Goal: Transaction & Acquisition: Download file/media

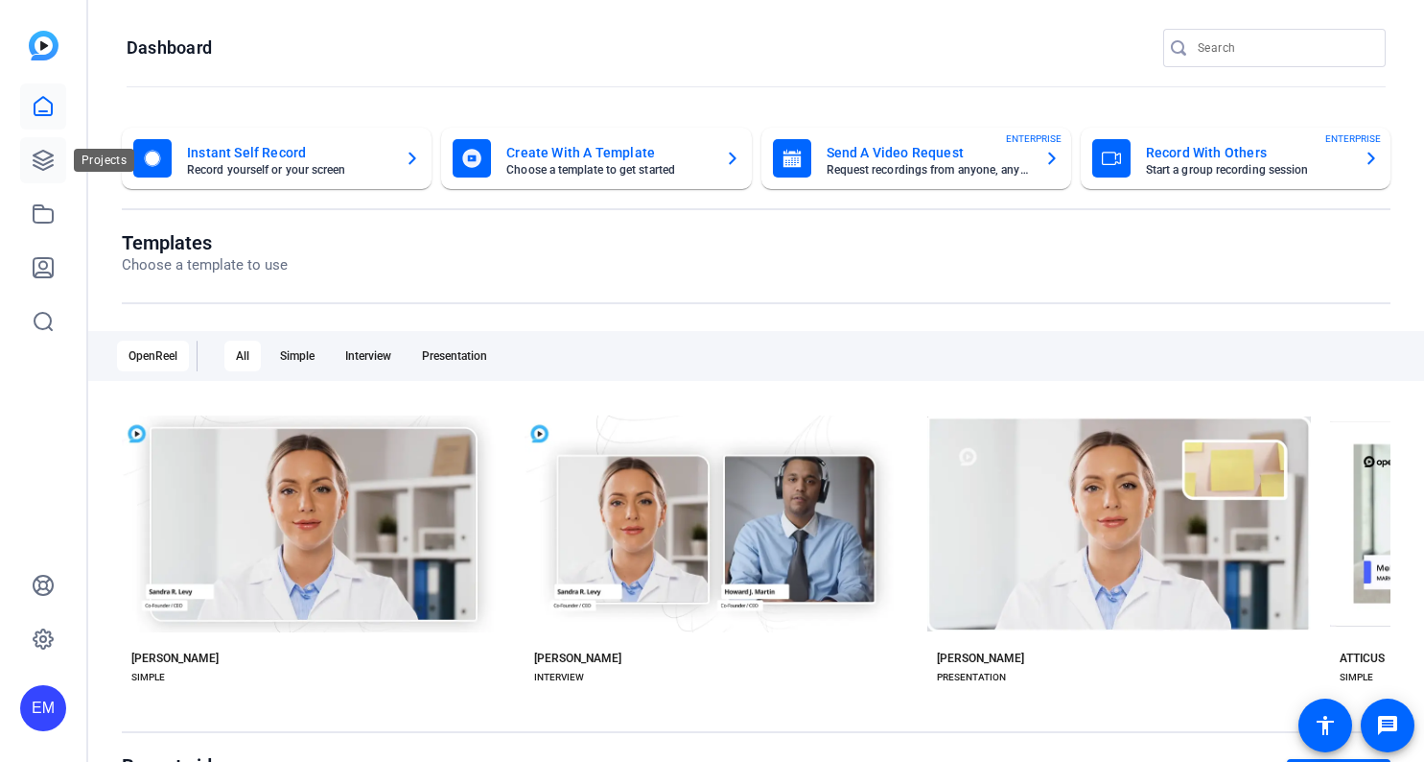
click at [33, 149] on icon at bounding box center [43, 160] width 23 height 23
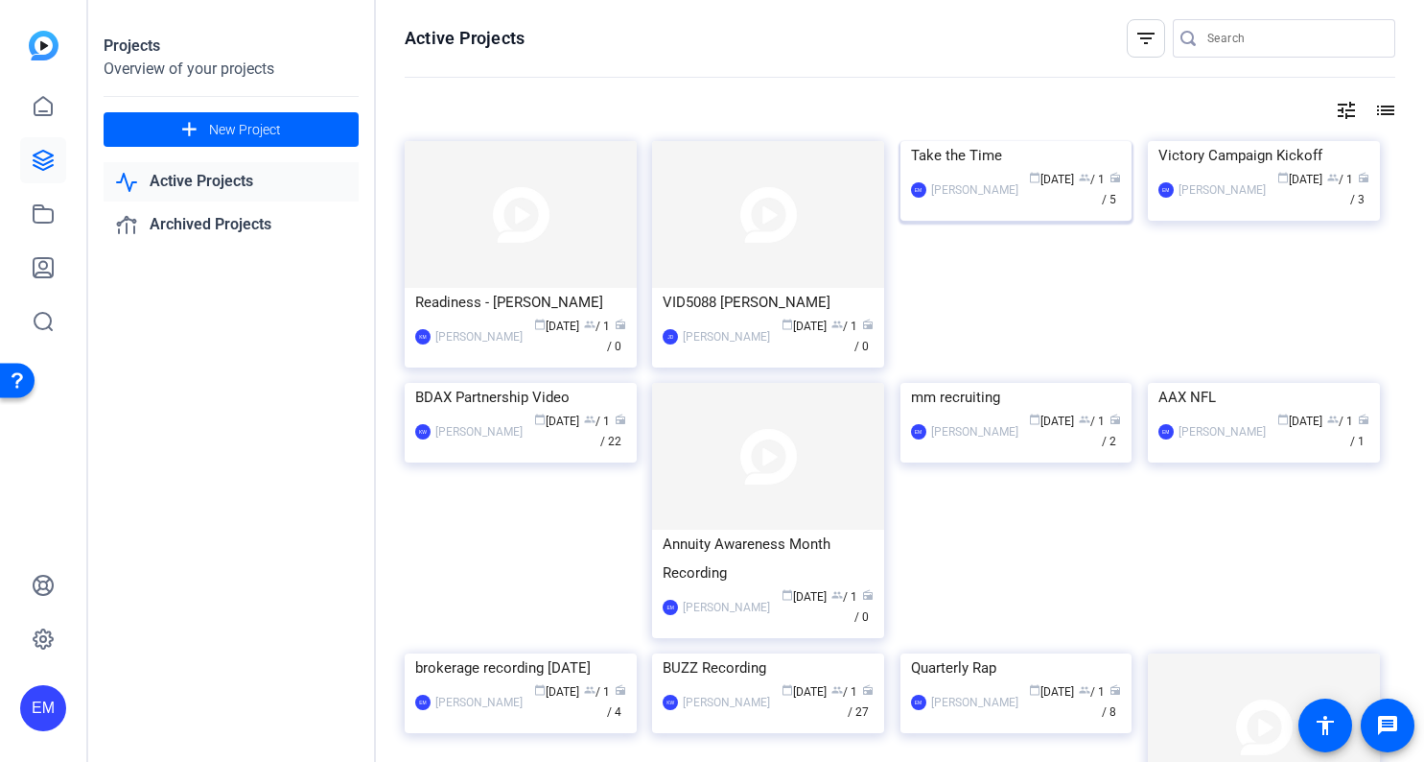
click at [984, 141] on img at bounding box center [1017, 141] width 232 height 0
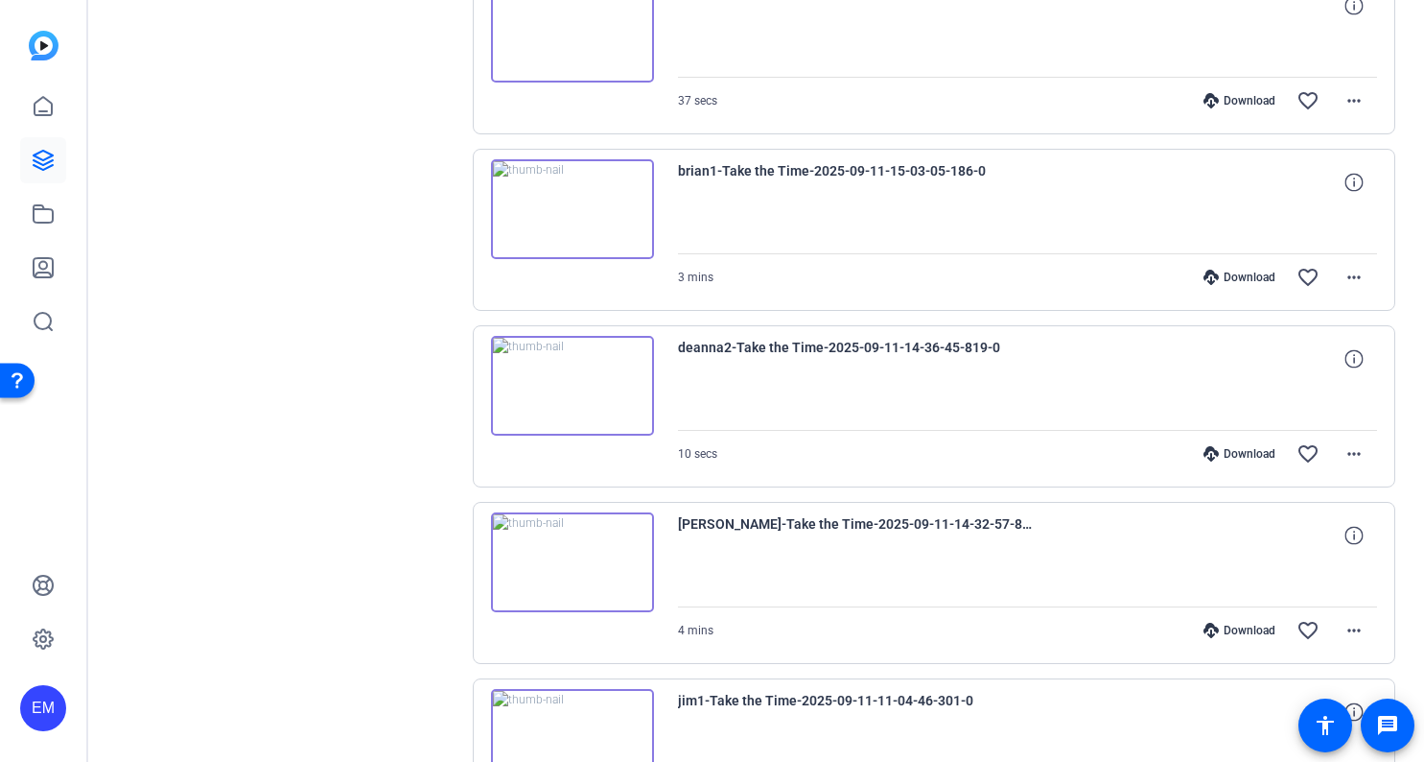
scroll to position [614, 0]
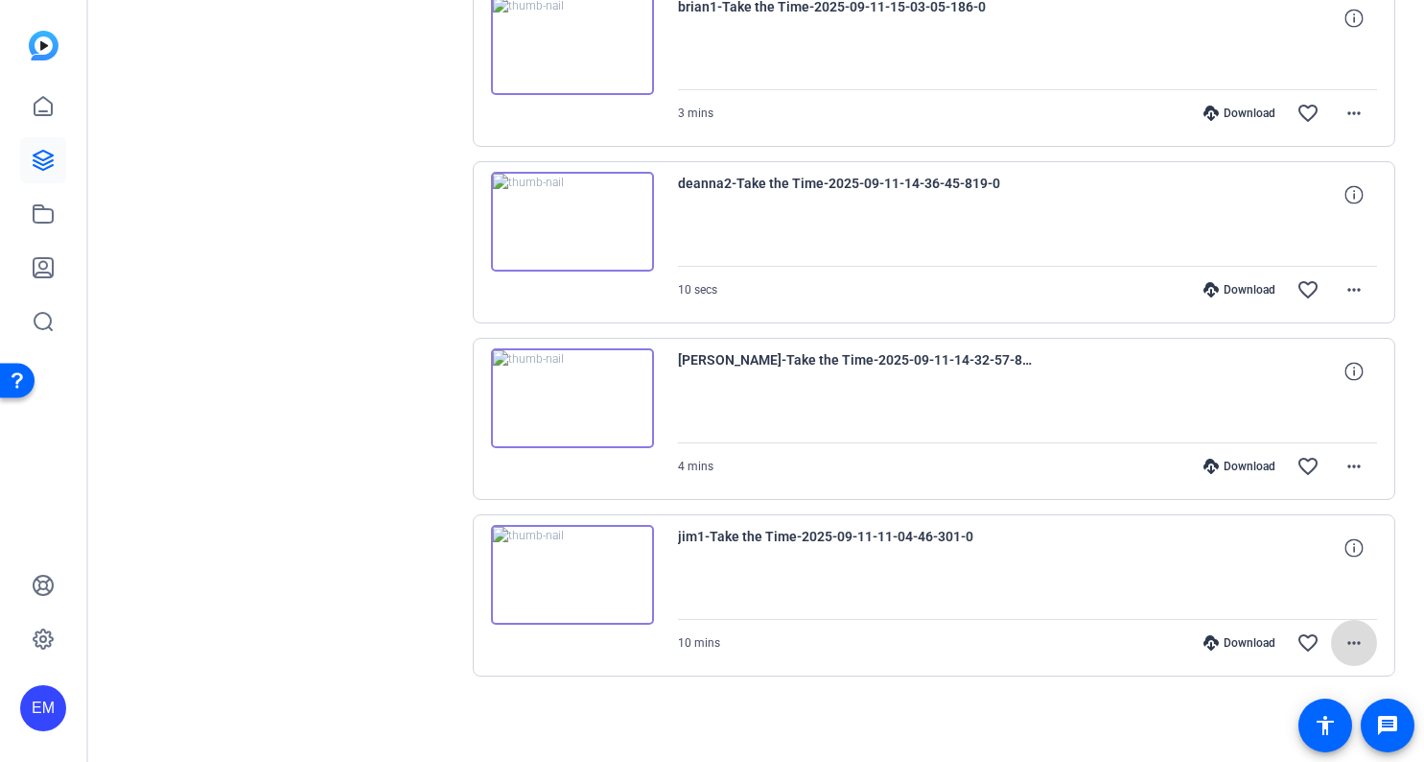
click at [1343, 640] on mat-icon "more_horiz" at bounding box center [1354, 642] width 23 height 23
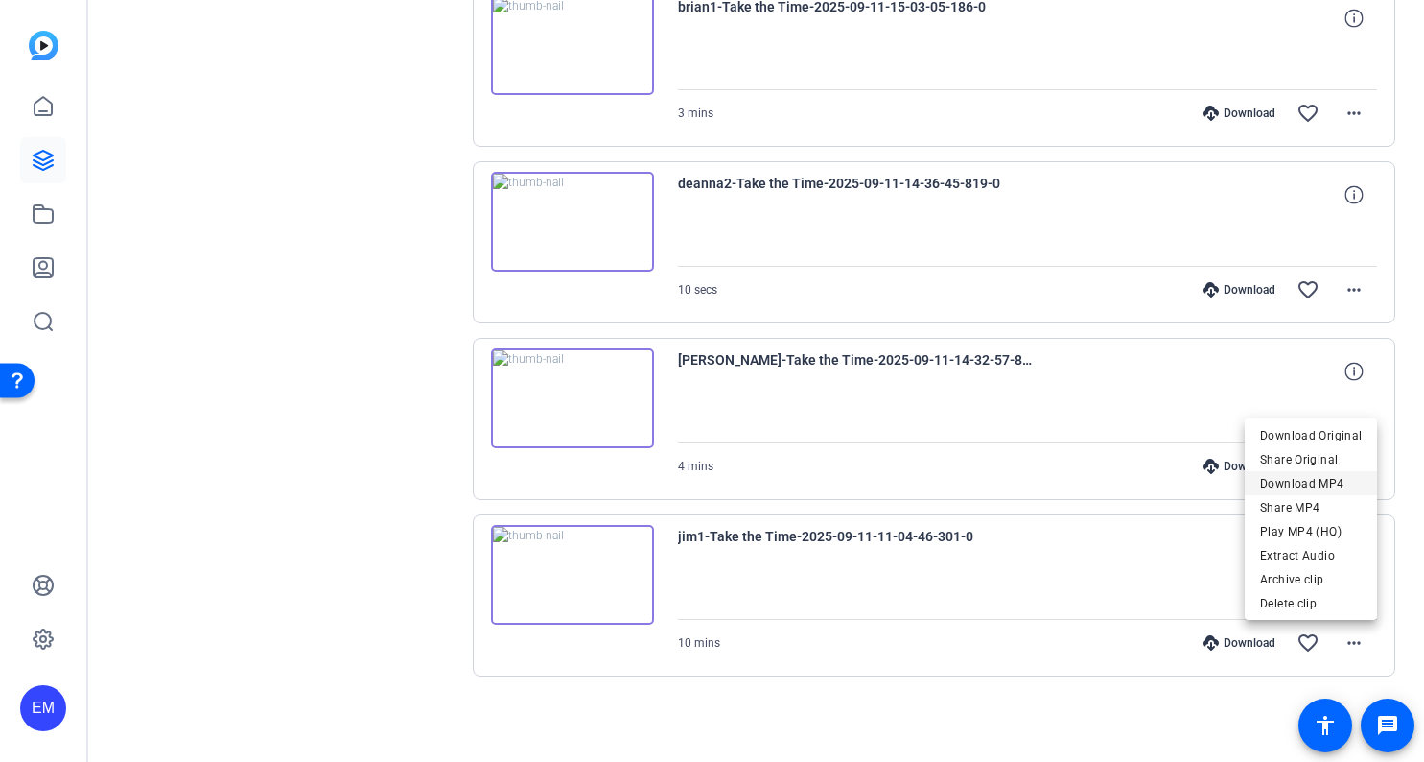
click at [1303, 480] on span "Download MP4" at bounding box center [1311, 483] width 102 height 23
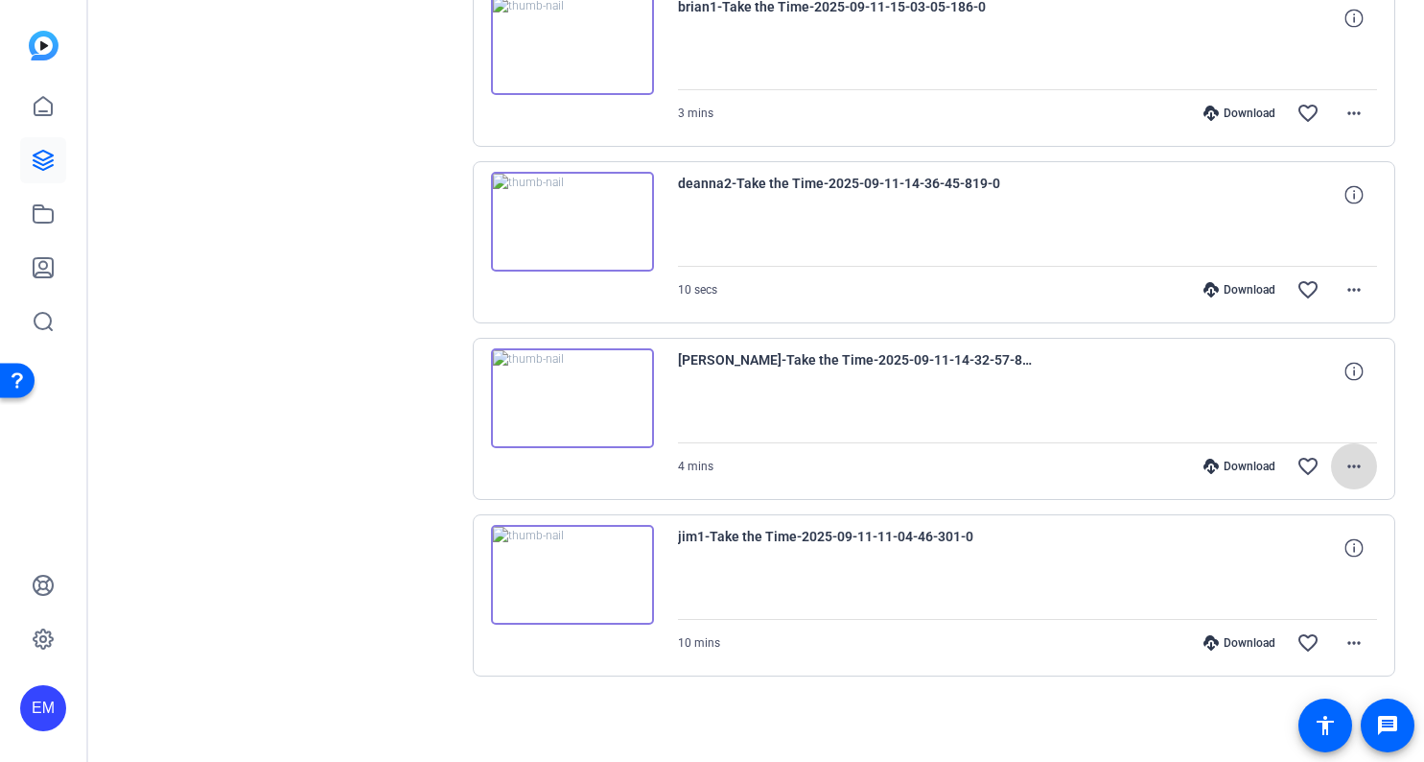
click at [1363, 457] on mat-icon "more_horiz" at bounding box center [1354, 466] width 23 height 23
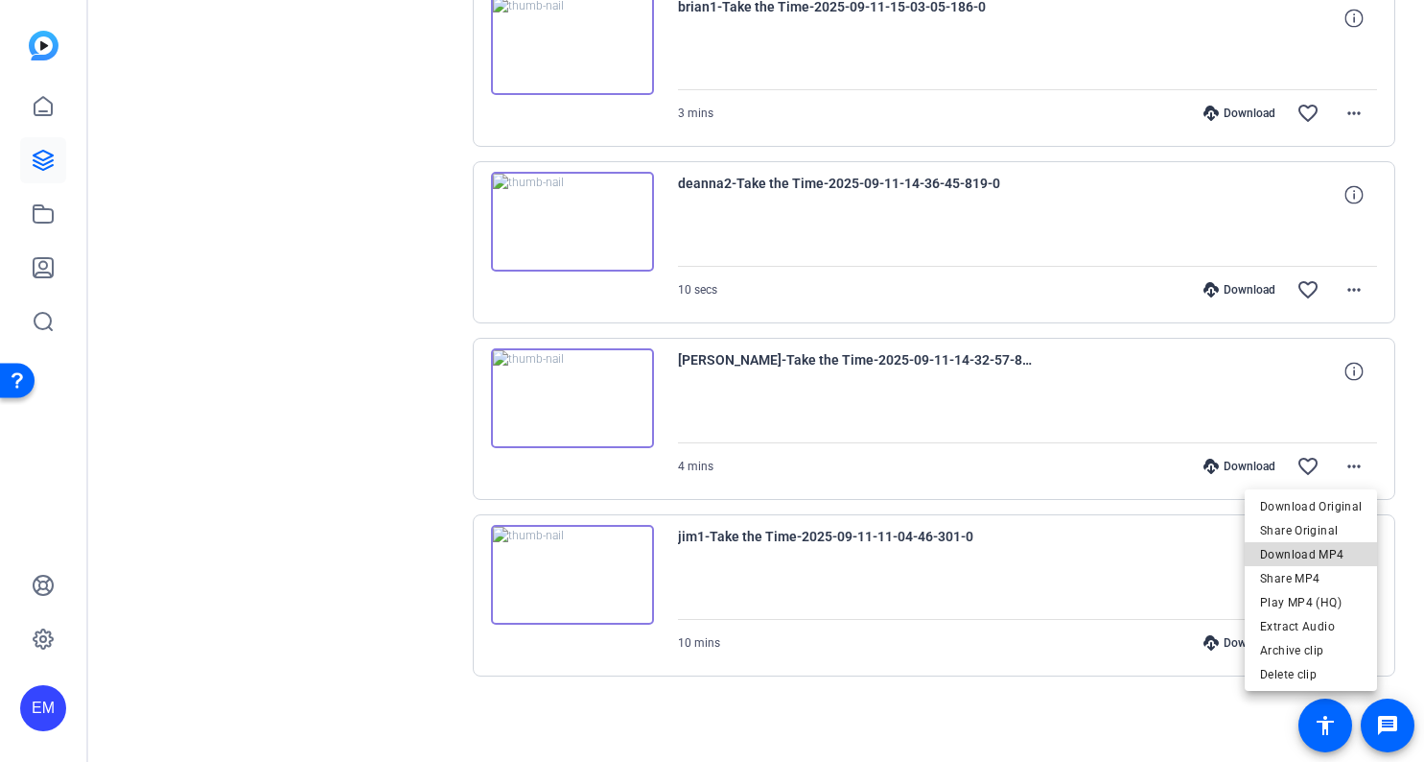
click at [1331, 555] on span "Download MP4" at bounding box center [1311, 554] width 102 height 23
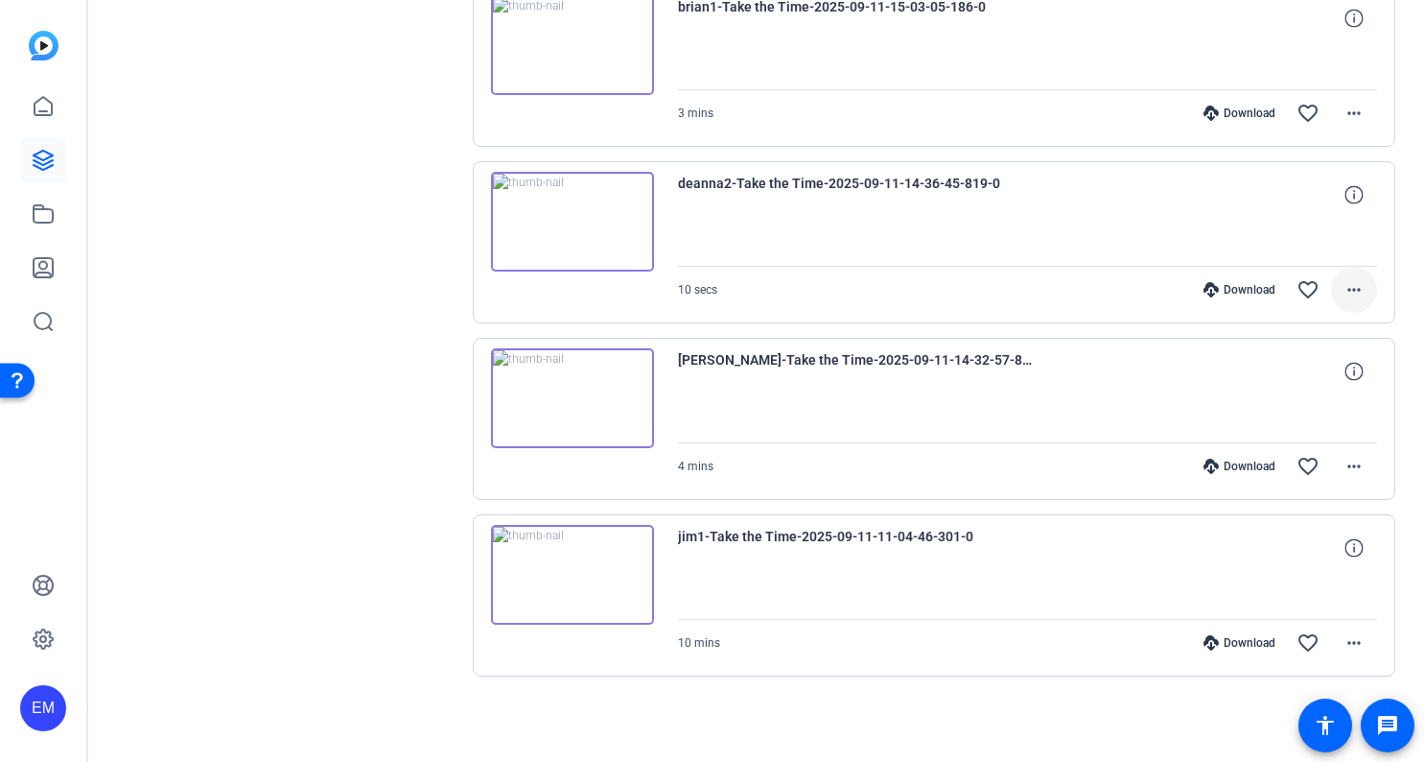
click at [1358, 287] on mat-icon "more_horiz" at bounding box center [1354, 289] width 23 height 23
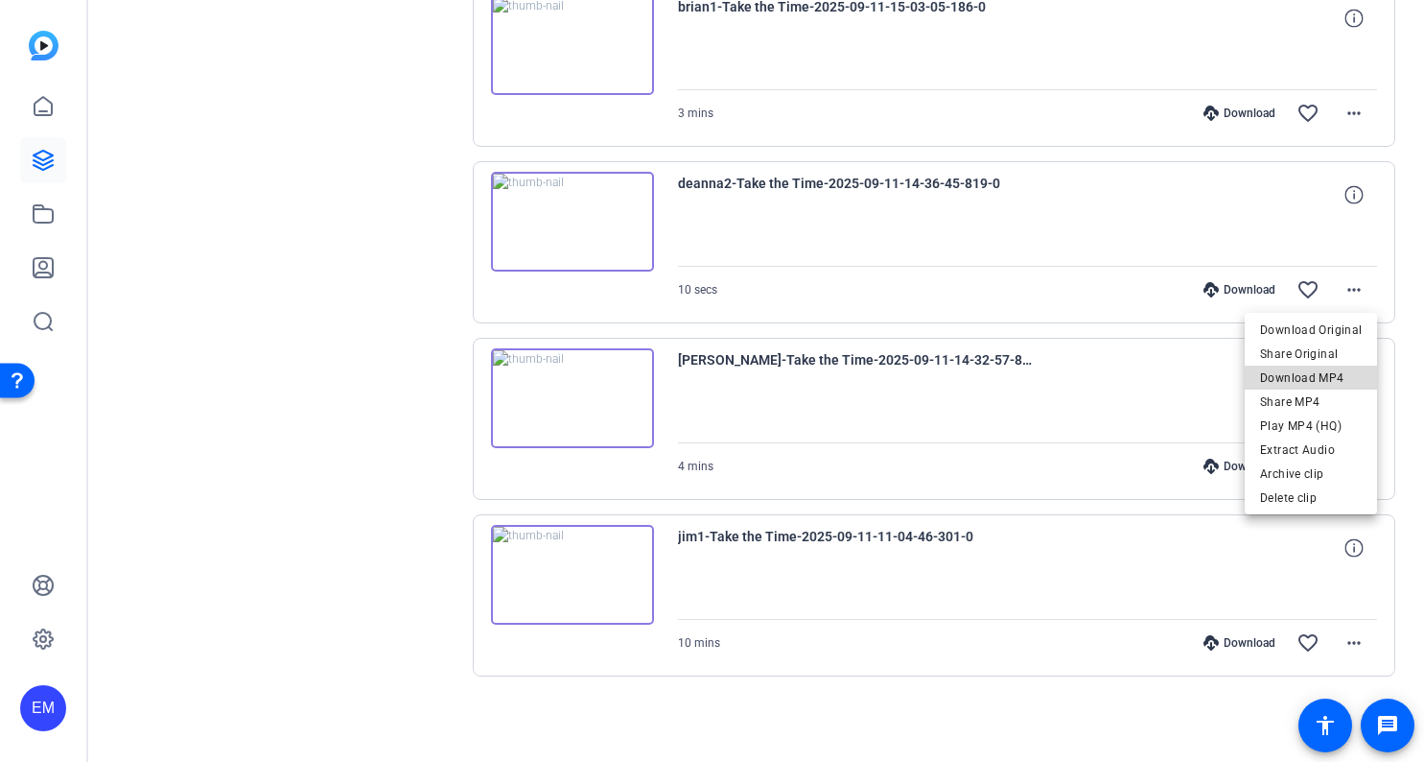
click at [1315, 379] on span "Download MP4" at bounding box center [1311, 377] width 102 height 23
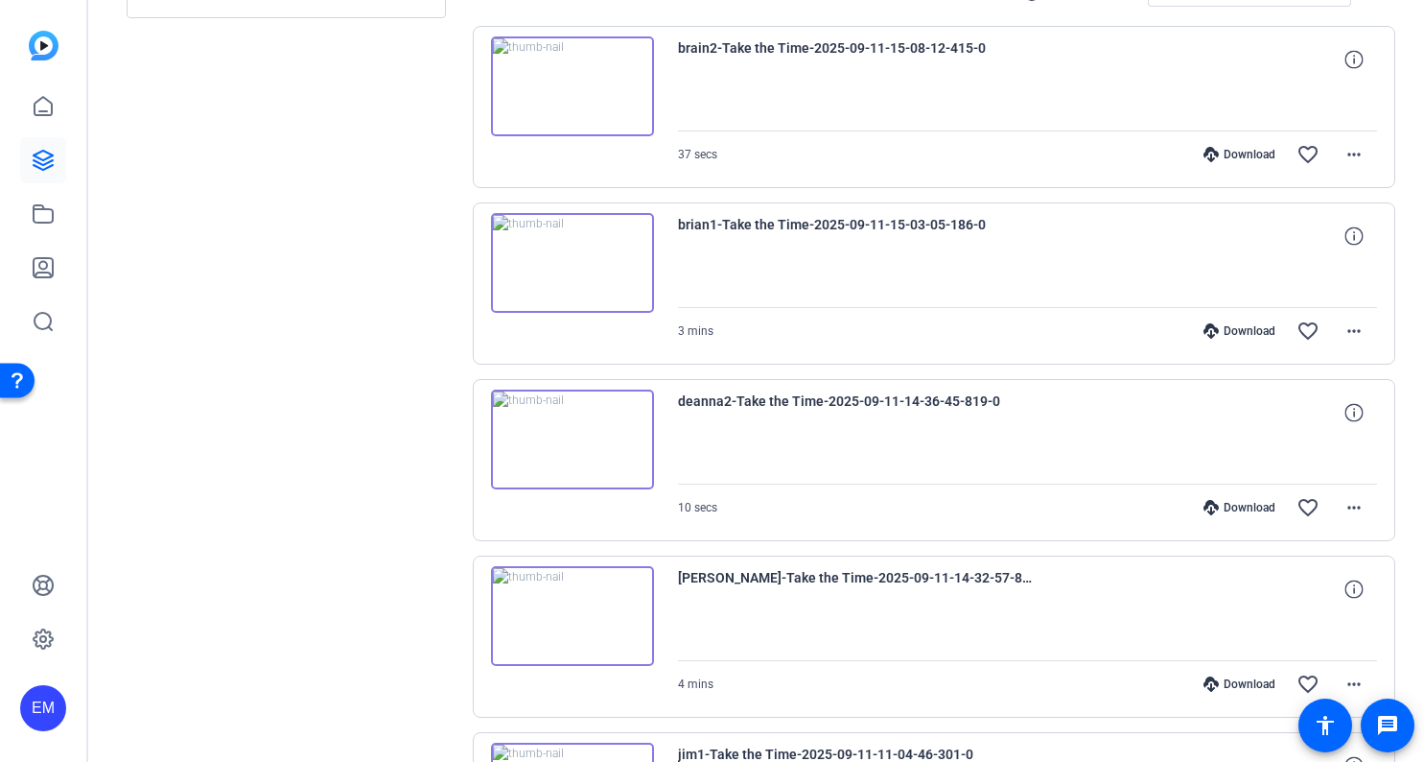
scroll to position [383, 0]
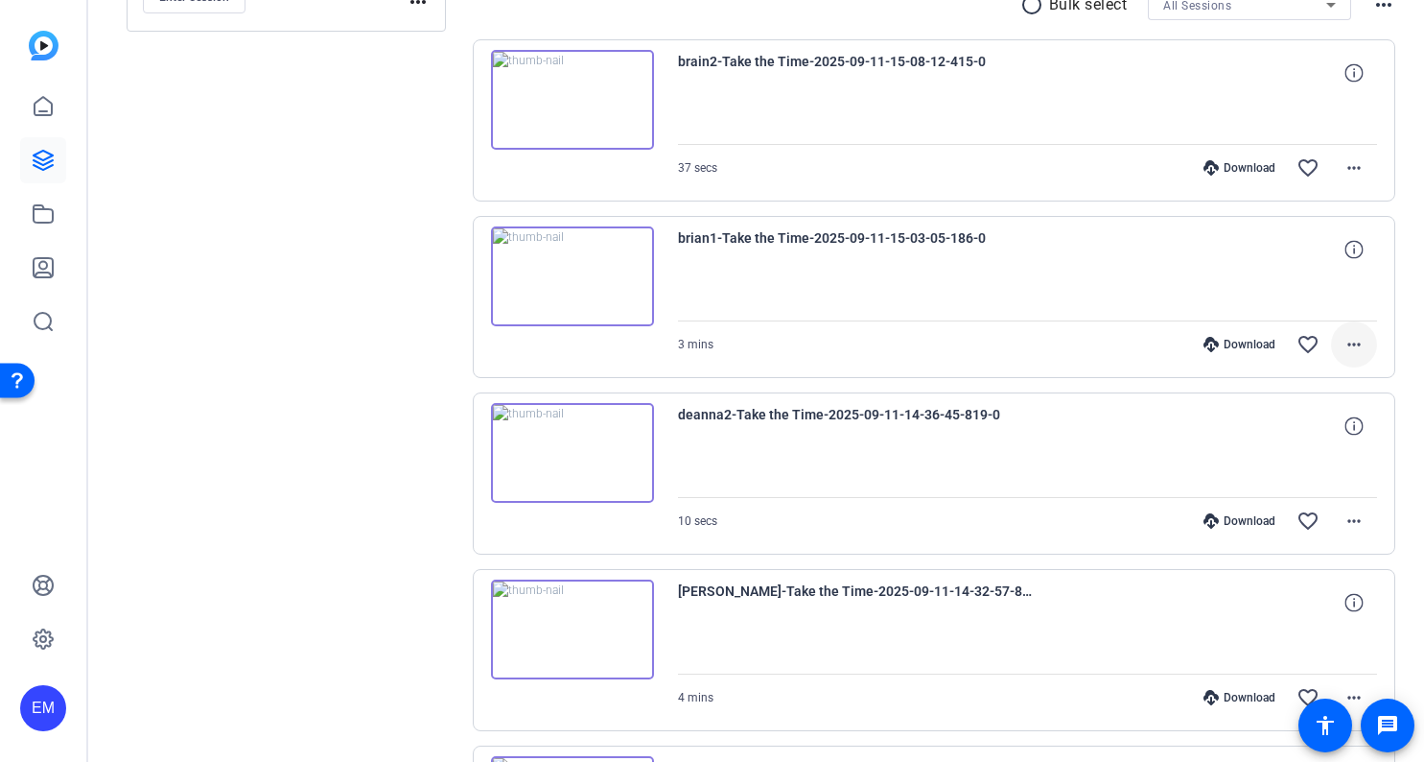
click at [1355, 341] on mat-icon "more_horiz" at bounding box center [1354, 344] width 23 height 23
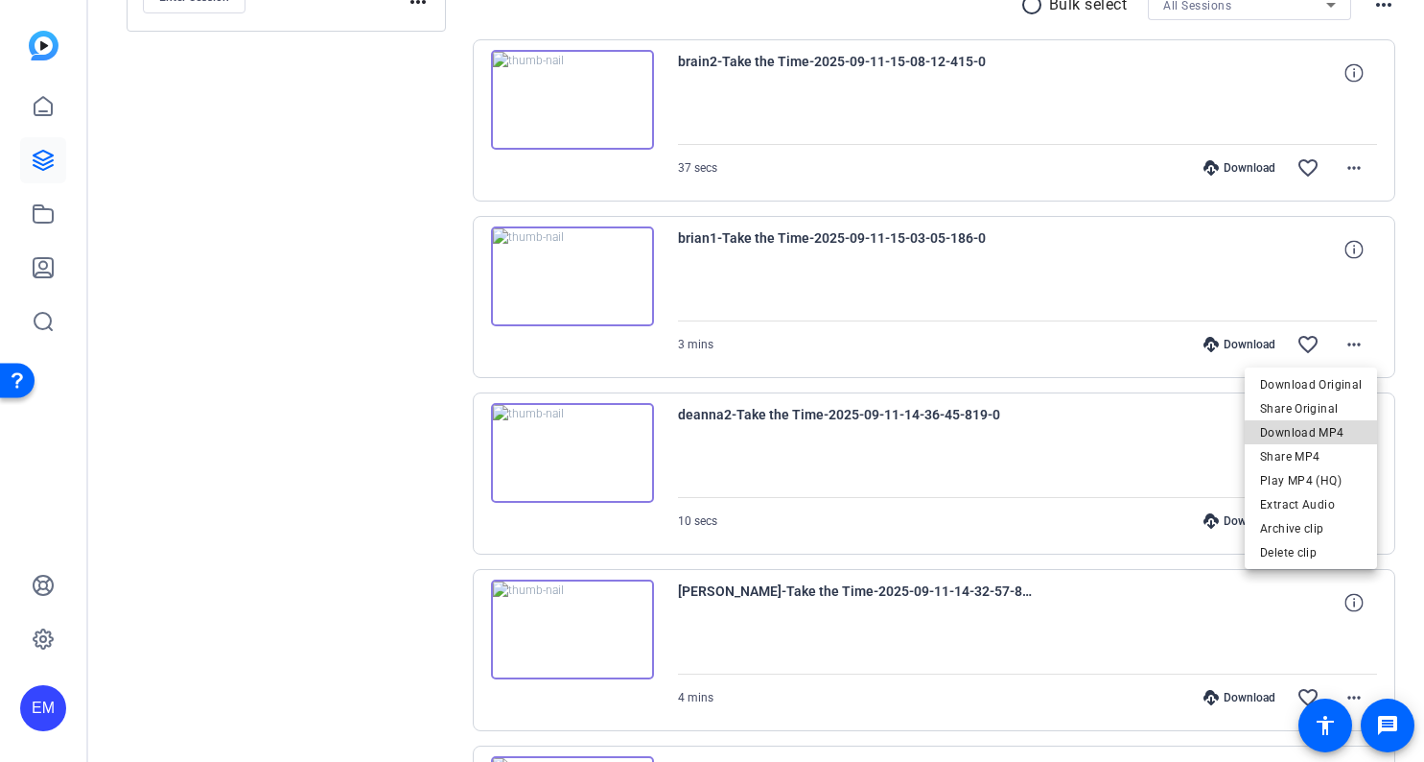
click at [1323, 434] on span "Download MP4" at bounding box center [1311, 432] width 102 height 23
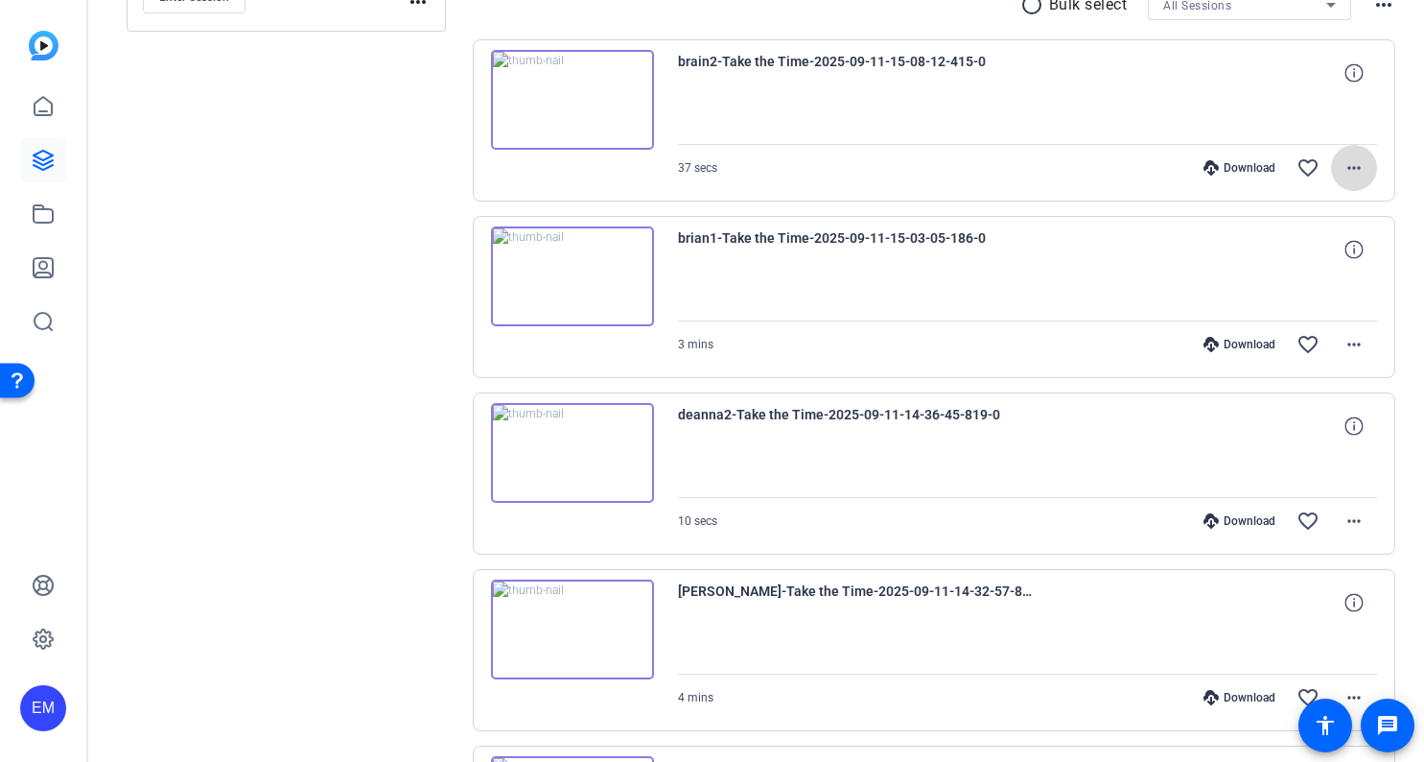
click at [1357, 176] on mat-icon "more_horiz" at bounding box center [1354, 167] width 23 height 23
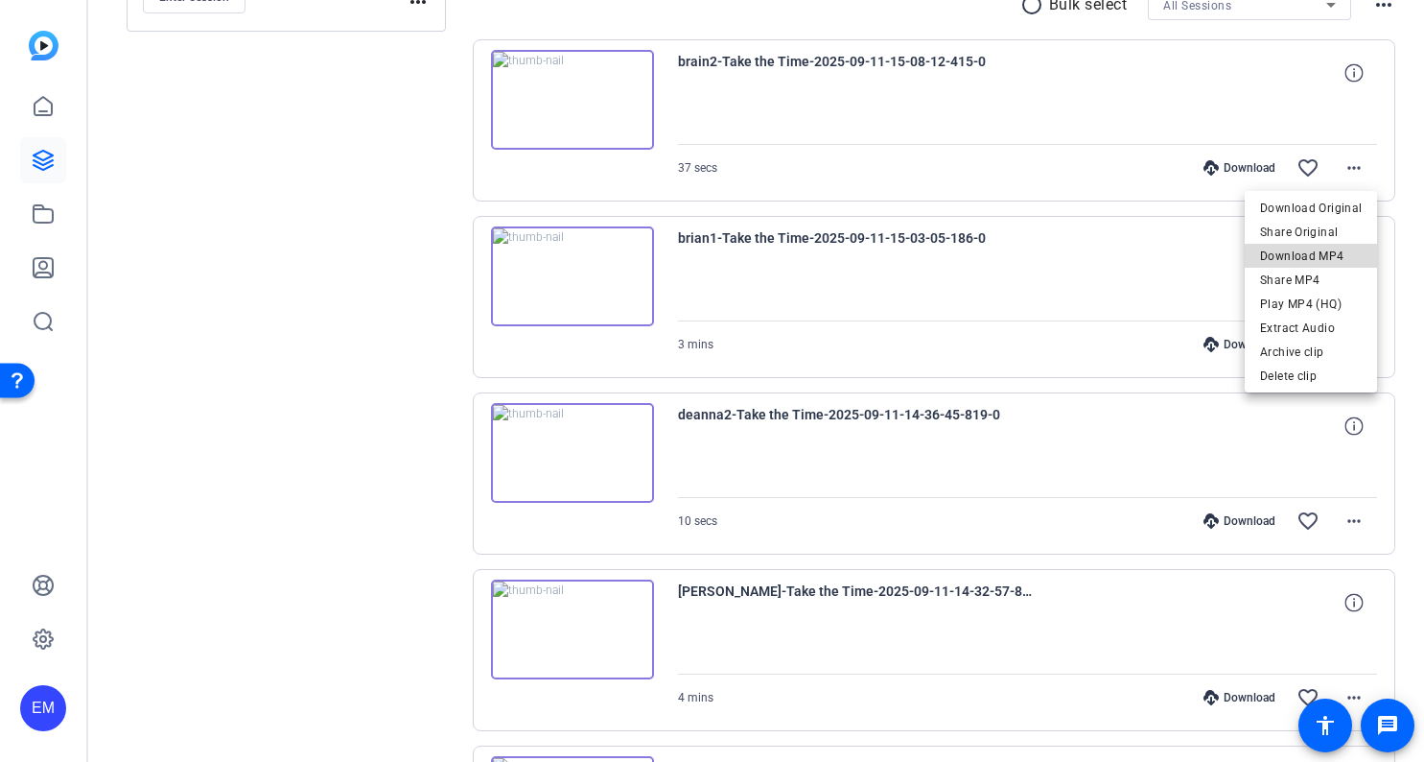
click at [1316, 247] on span "Download MP4" at bounding box center [1311, 256] width 102 height 23
